Goal: Information Seeking & Learning: Learn about a topic

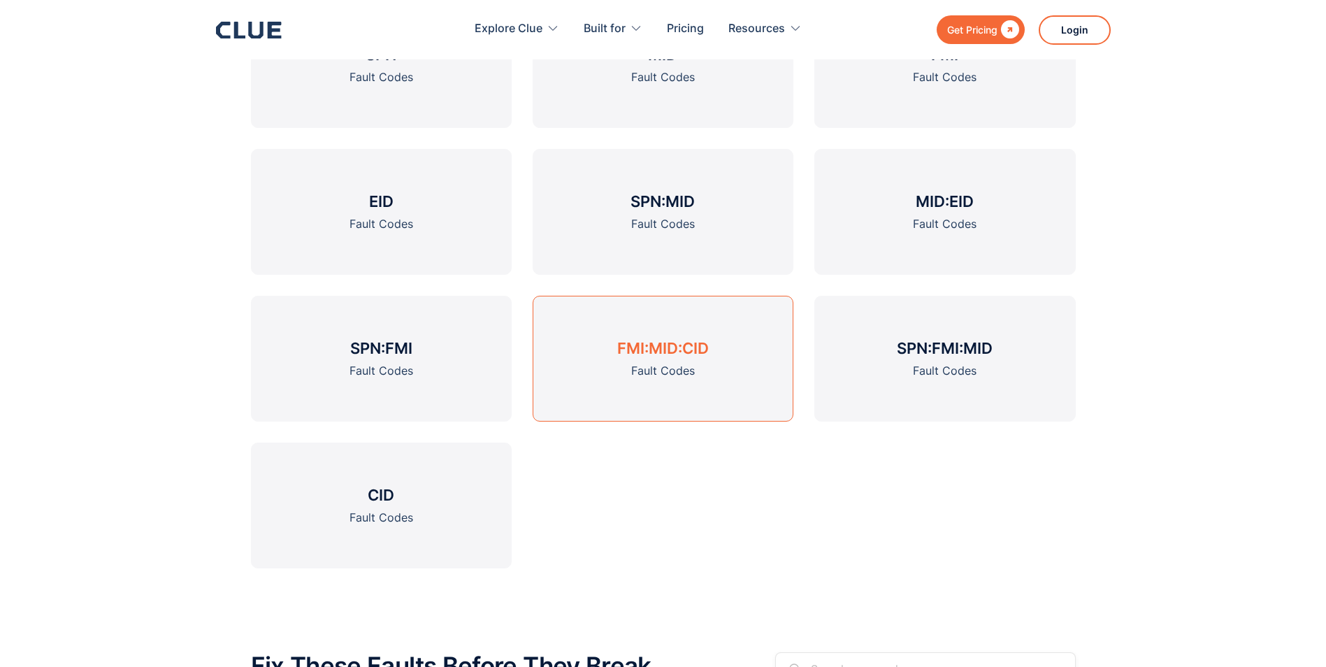
scroll to position [629, 0]
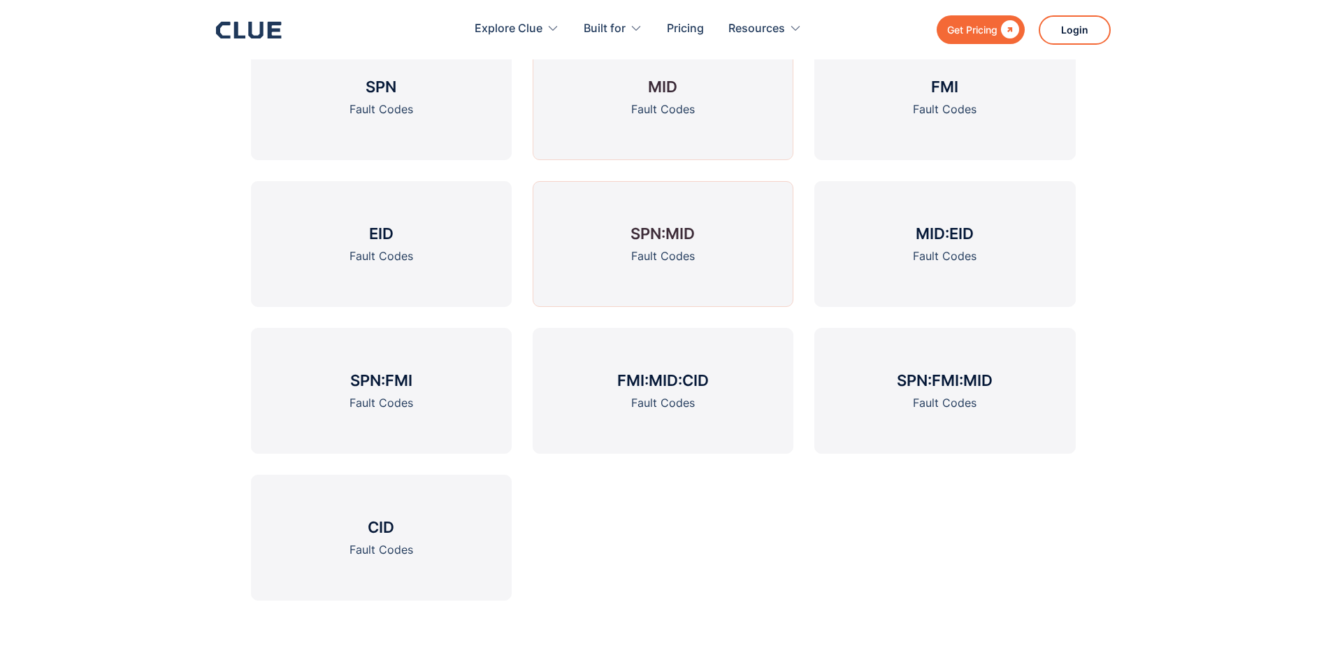
click at [632, 122] on link "MID Fault Codes" at bounding box center [662, 97] width 261 height 126
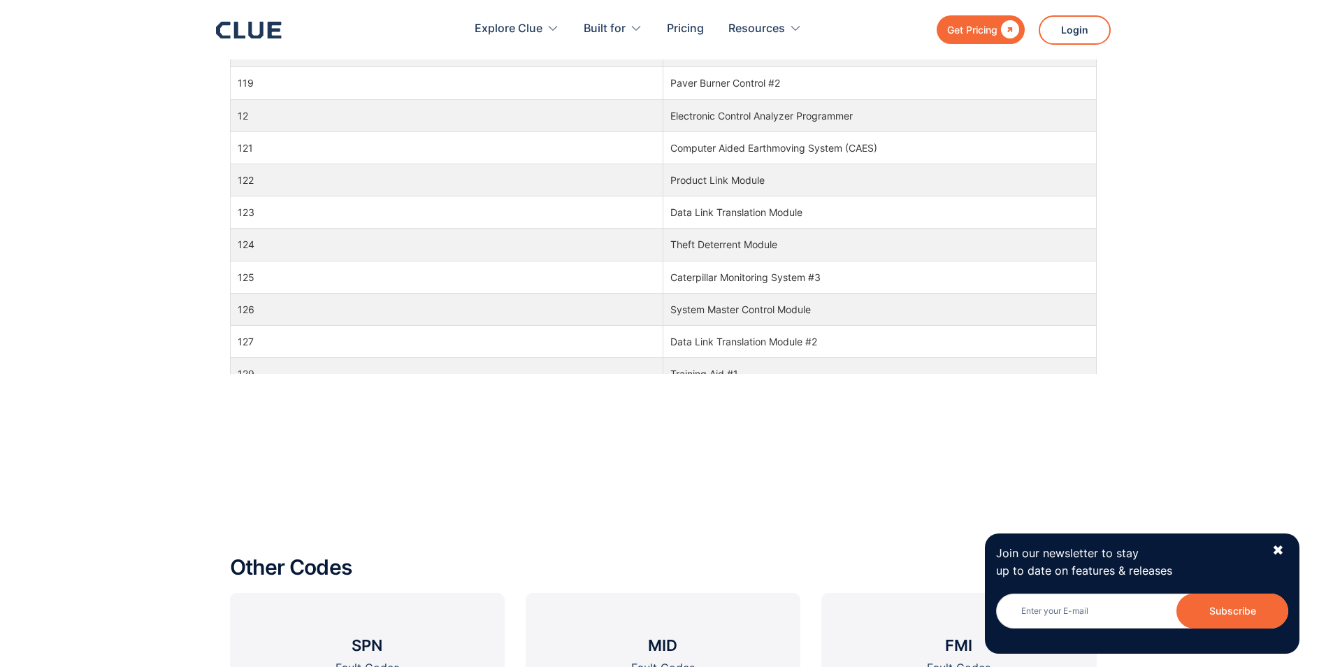
scroll to position [1328, 0]
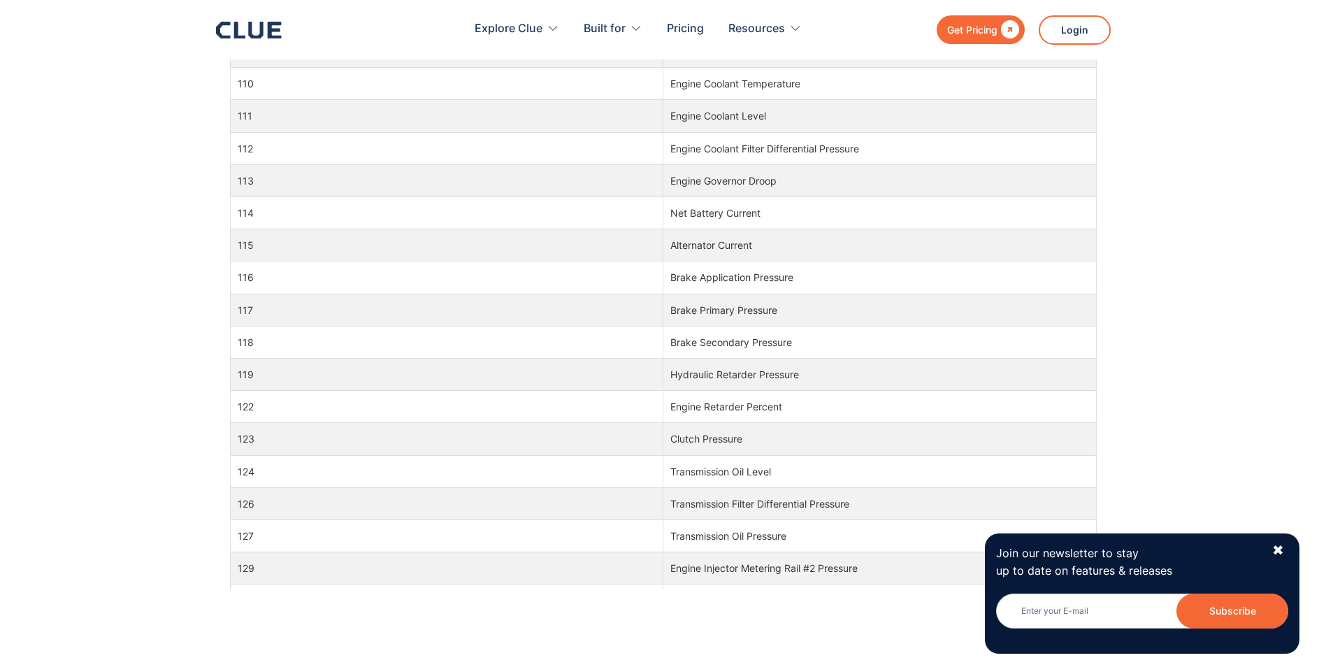
scroll to position [1747, 0]
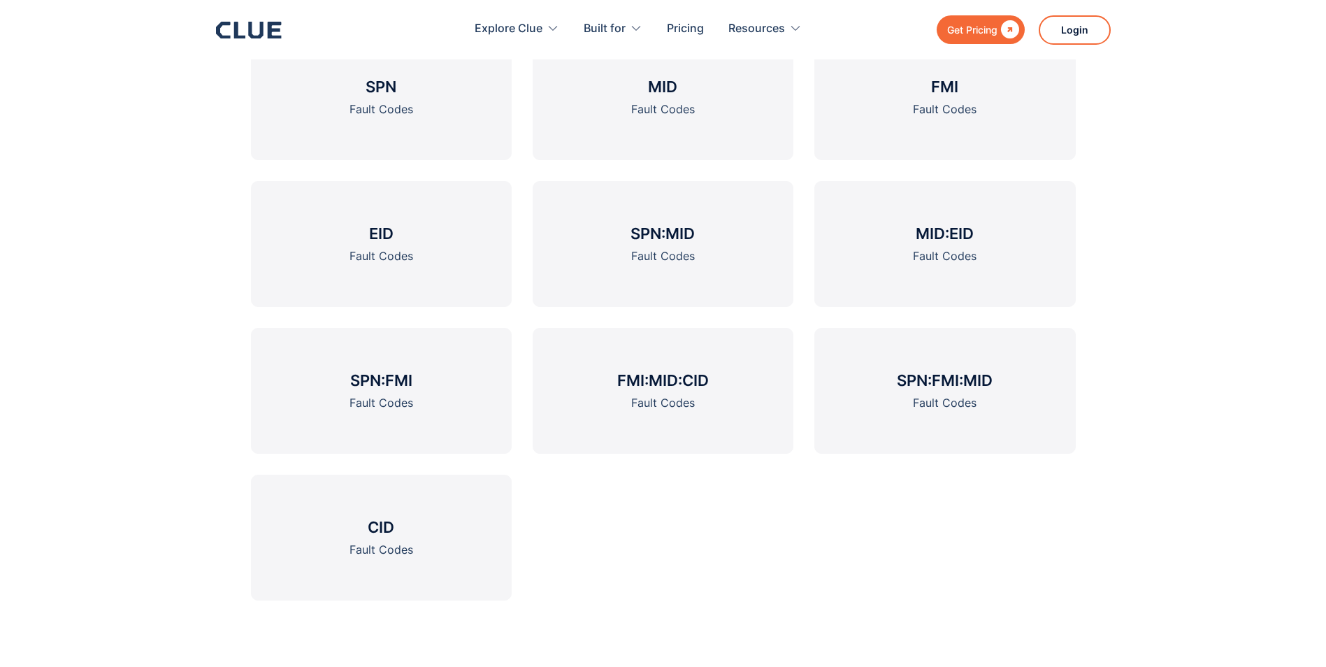
click at [1009, 132] on link "FMI Fault Codes" at bounding box center [944, 97] width 261 height 126
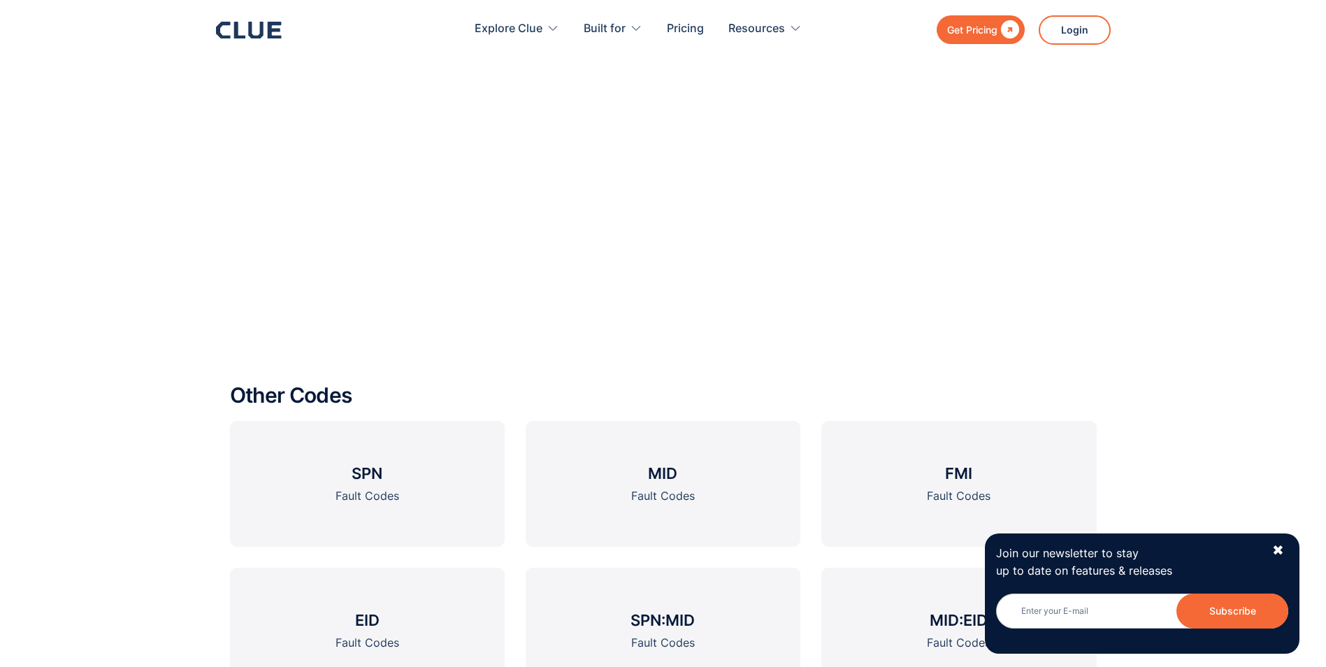
scroll to position [1118, 0]
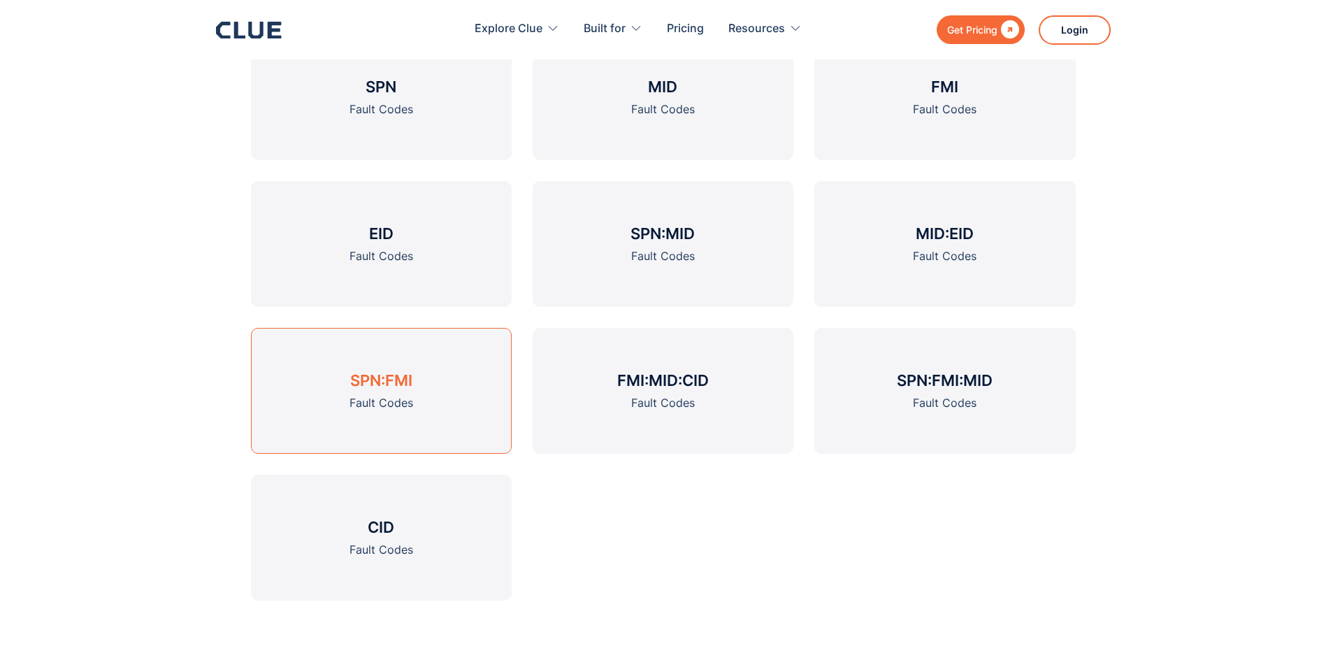
click at [432, 412] on link "SPN:FMI Fault Codes" at bounding box center [381, 391] width 261 height 126
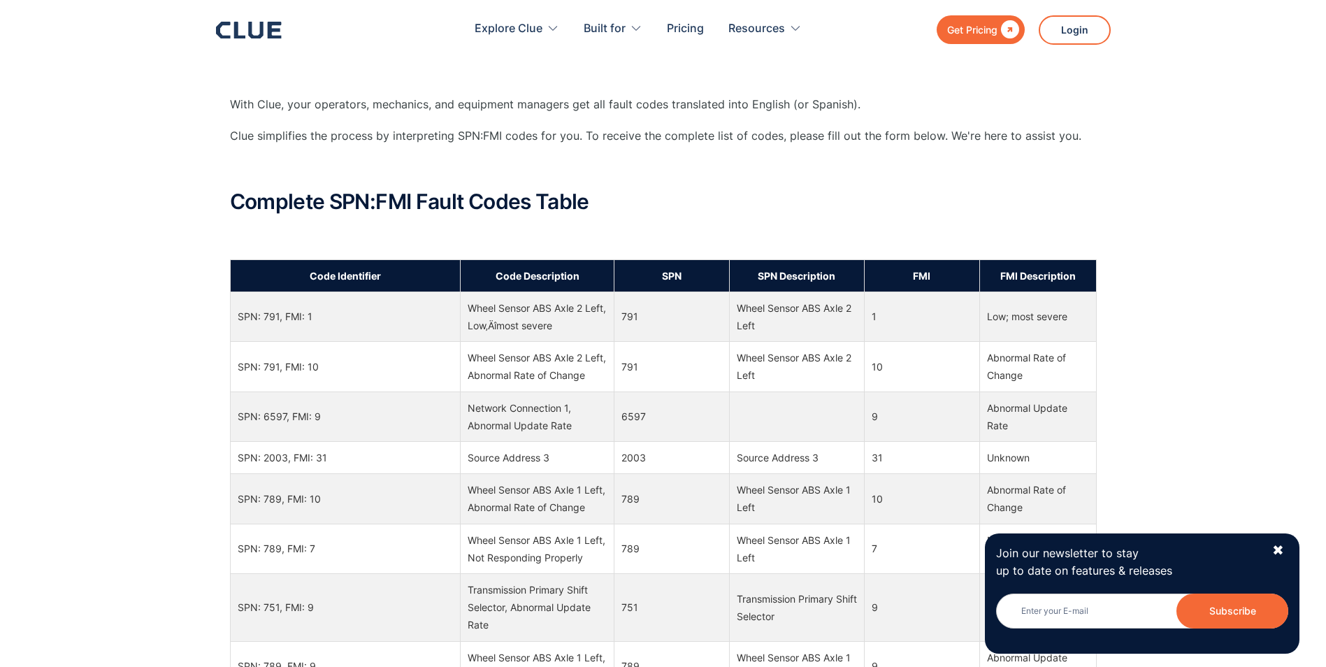
scroll to position [279, 0]
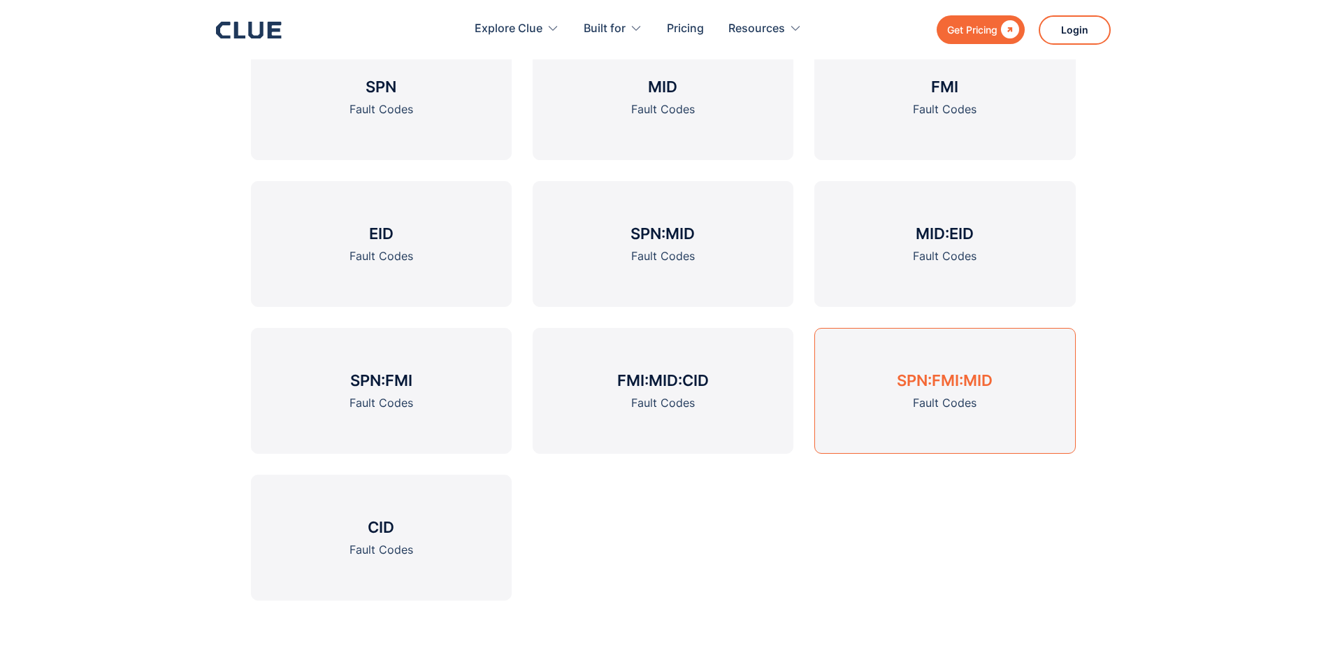
click at [903, 421] on link "SPN:FMI:MID Fault Codes" at bounding box center [944, 391] width 261 height 126
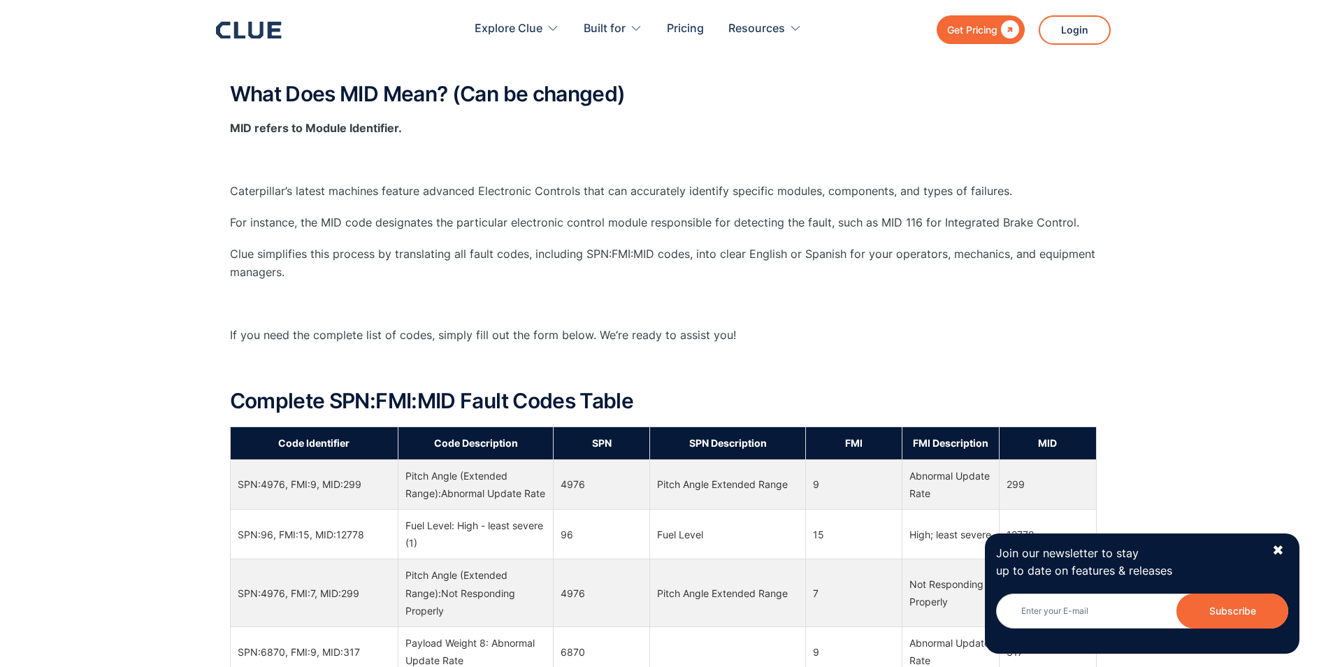
scroll to position [978, 0]
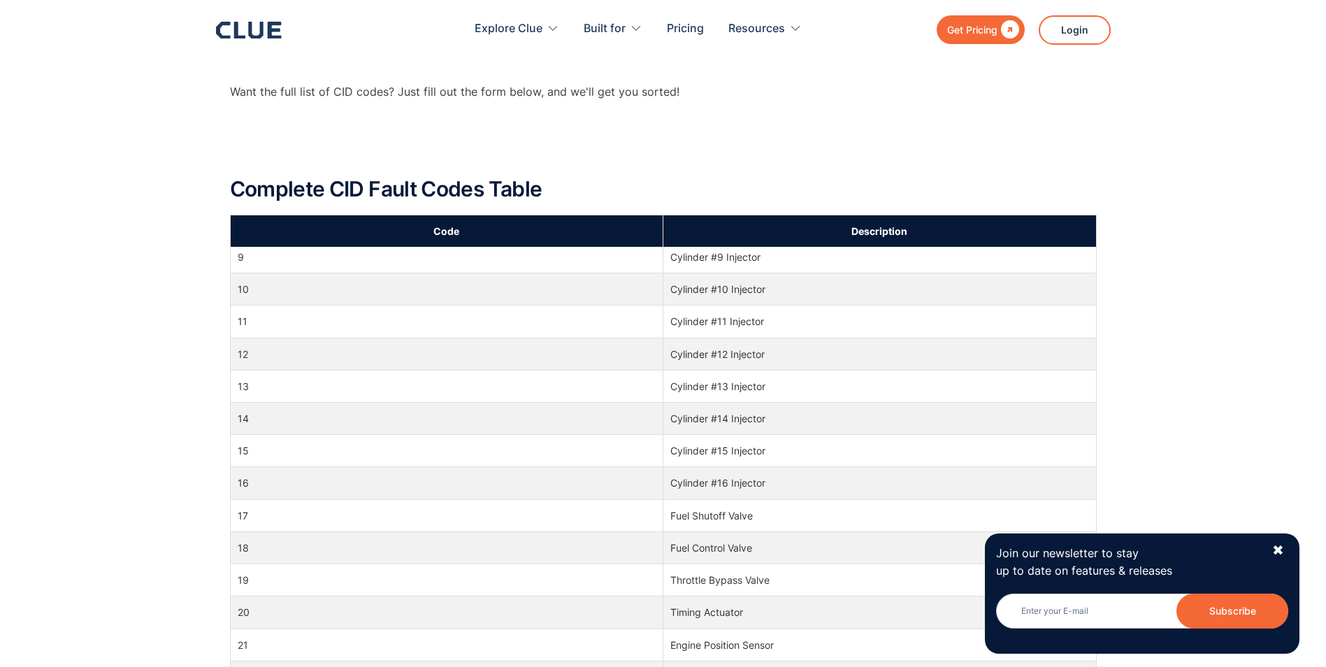
scroll to position [629, 0]
